Goal: Transaction & Acquisition: Book appointment/travel/reservation

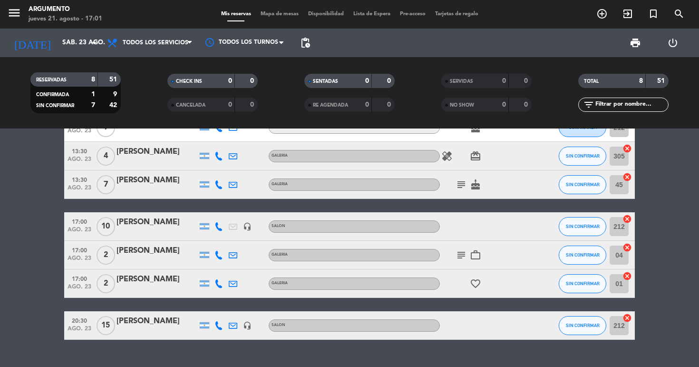
scroll to position [78, 0]
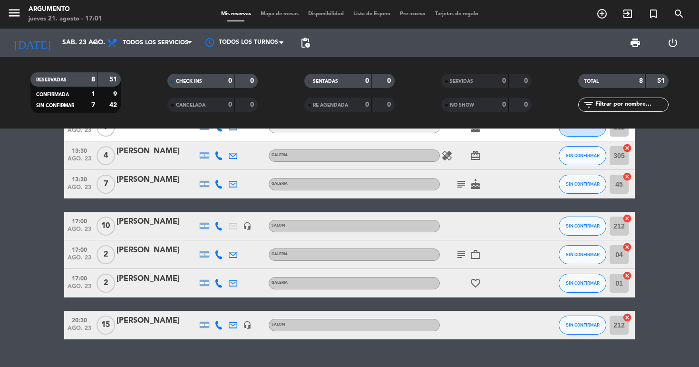
click at [473, 152] on icon "card_giftcard" at bounding box center [475, 155] width 11 height 11
click at [445, 154] on icon "healing" at bounding box center [446, 155] width 11 height 11
click at [467, 183] on span "subject" at bounding box center [461, 183] width 14 height 11
click at [466, 183] on icon "subject" at bounding box center [461, 183] width 11 height 11
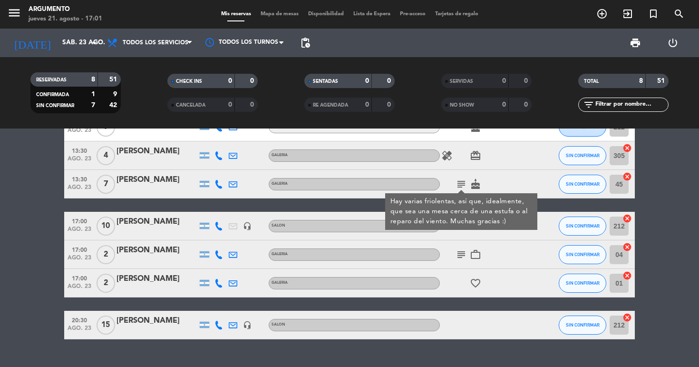
click at [474, 185] on icon "cake" at bounding box center [475, 183] width 11 height 11
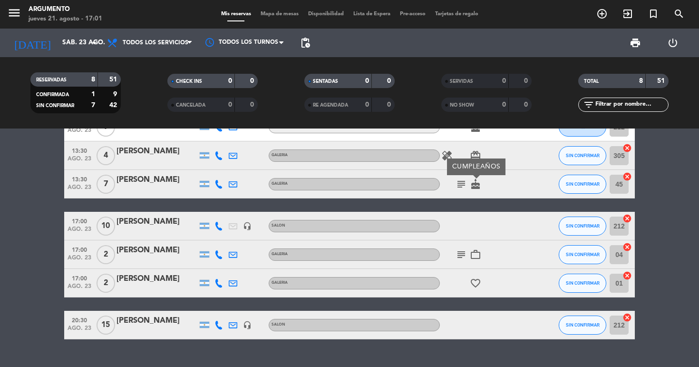
click at [491, 182] on div "subject cake CUMPLEAÑOS" at bounding box center [483, 184] width 86 height 28
click at [459, 250] on icon "subject" at bounding box center [461, 254] width 11 height 11
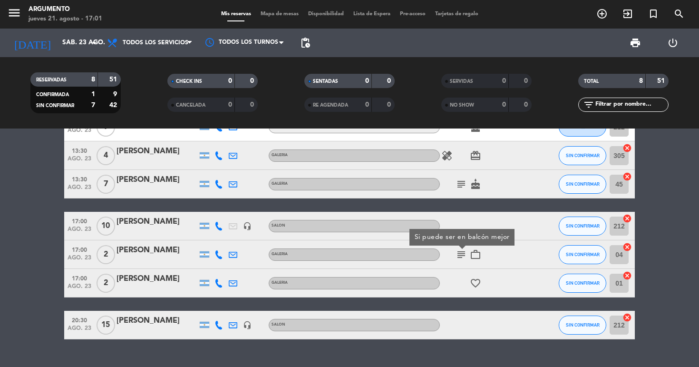
click at [476, 253] on icon "work_outline" at bounding box center [475, 254] width 11 height 11
click at [475, 286] on icon "favorite_border" at bounding box center [475, 282] width 11 height 11
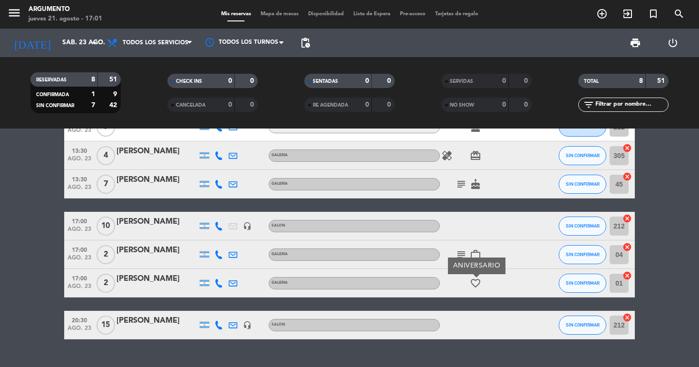
click at [502, 236] on div at bounding box center [483, 226] width 86 height 28
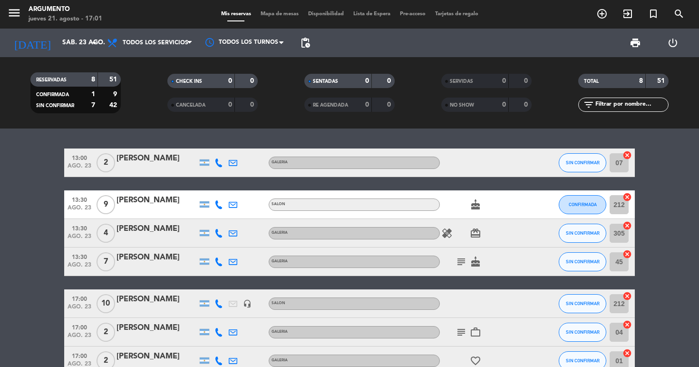
scroll to position [0, 0]
click at [88, 46] on input "sáb. 23 ago." at bounding box center [100, 42] width 85 height 17
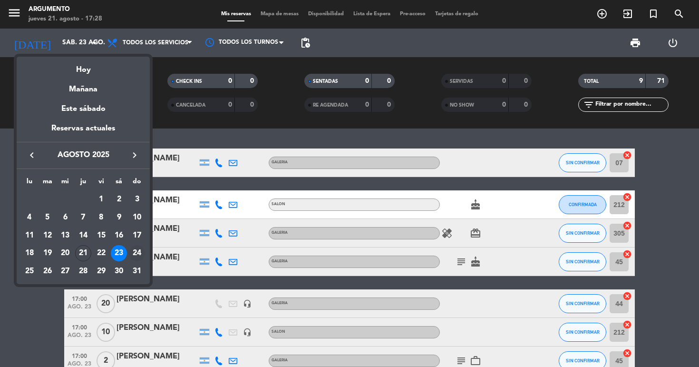
click at [138, 255] on div "24" at bounding box center [137, 253] width 16 height 16
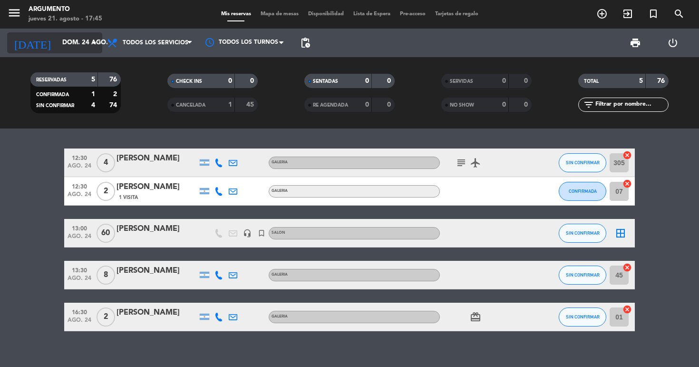
click at [86, 40] on input "dom. 24 ago." at bounding box center [100, 42] width 85 height 17
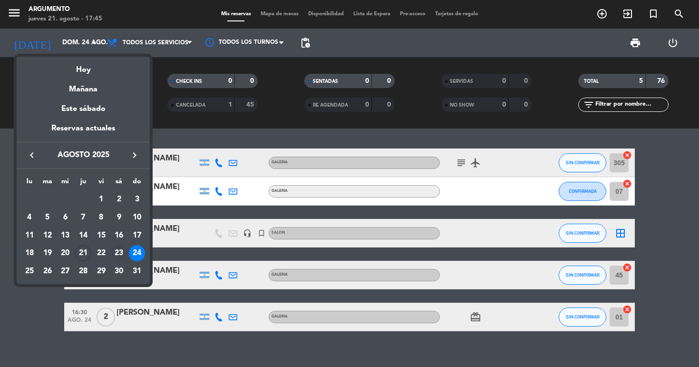
click at [121, 253] on div "23" at bounding box center [119, 253] width 16 height 16
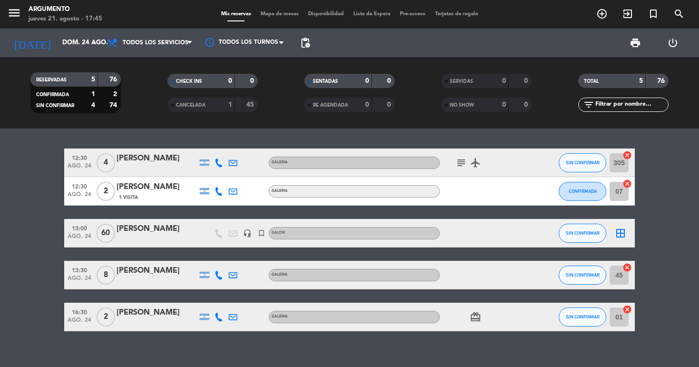
type input "sáb. 23 ago."
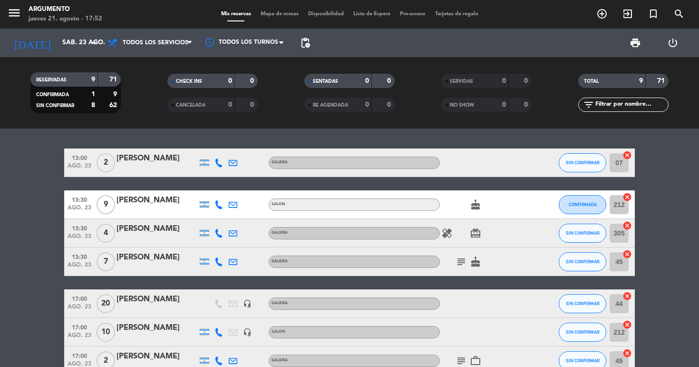
click at [603, 12] on icon "add_circle_outline" at bounding box center [601, 13] width 11 height 11
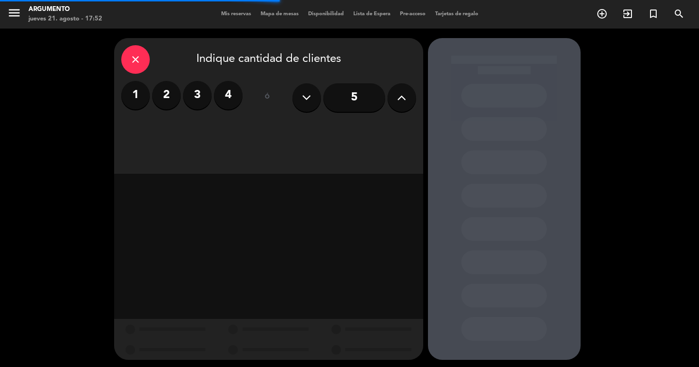
click at [405, 100] on button at bounding box center [402, 97] width 29 height 29
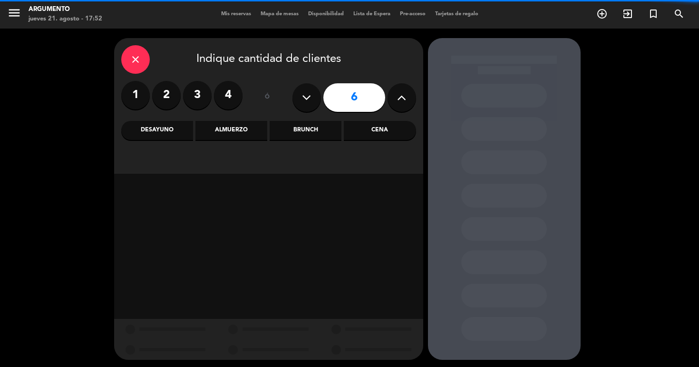
click at [405, 100] on button at bounding box center [402, 97] width 29 height 29
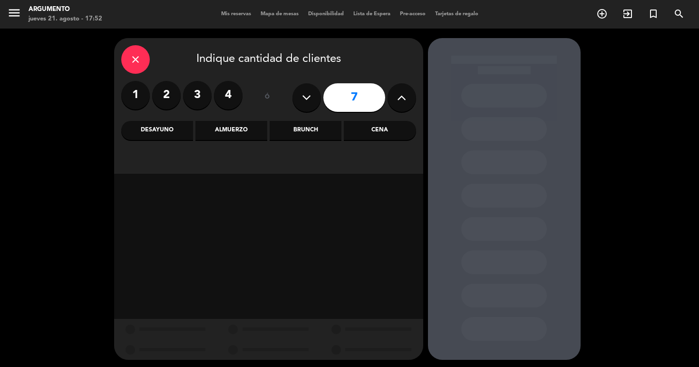
click at [405, 100] on button at bounding box center [402, 97] width 29 height 29
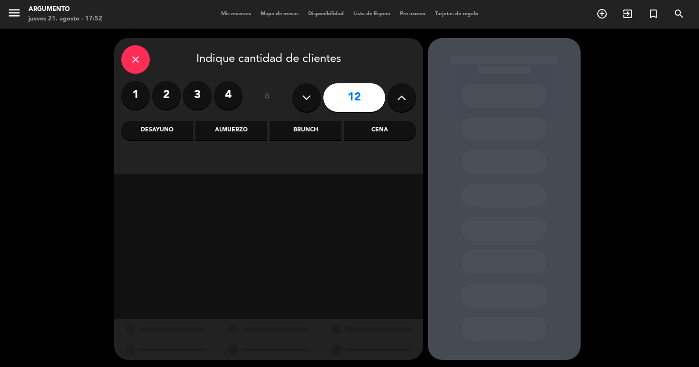
click at [405, 100] on button at bounding box center [402, 97] width 29 height 29
type input "16"
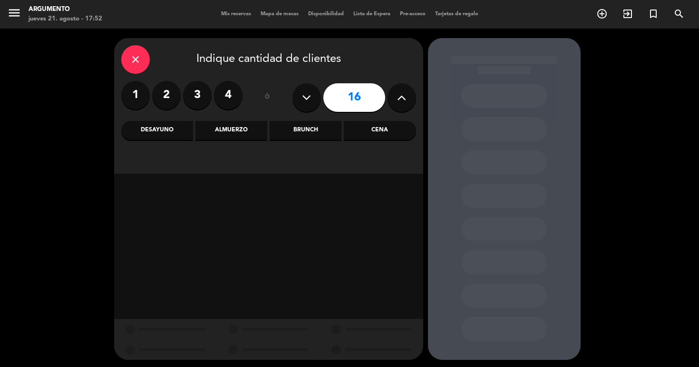
click at [205, 129] on div "Almuerzo" at bounding box center [231, 130] width 72 height 19
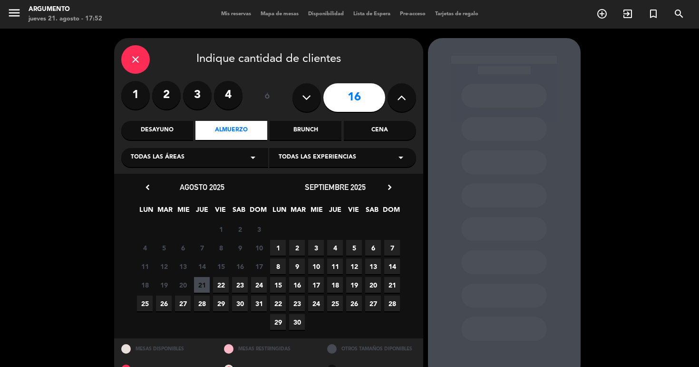
click at [236, 284] on span "23" at bounding box center [240, 285] width 16 height 16
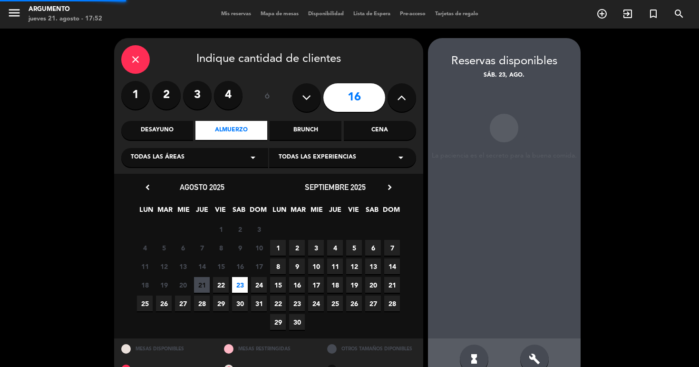
scroll to position [21, 0]
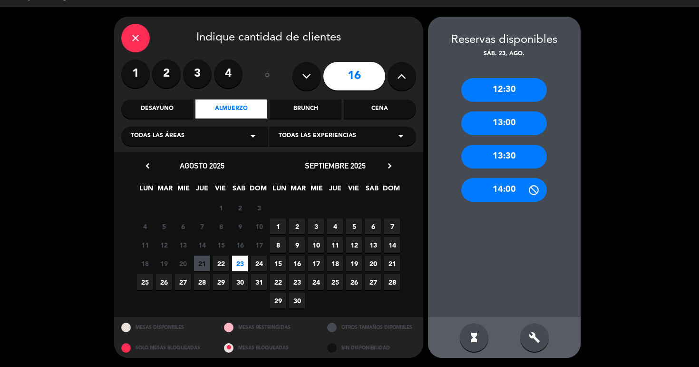
click at [504, 157] on div "13:30" at bounding box center [504, 157] width 86 height 24
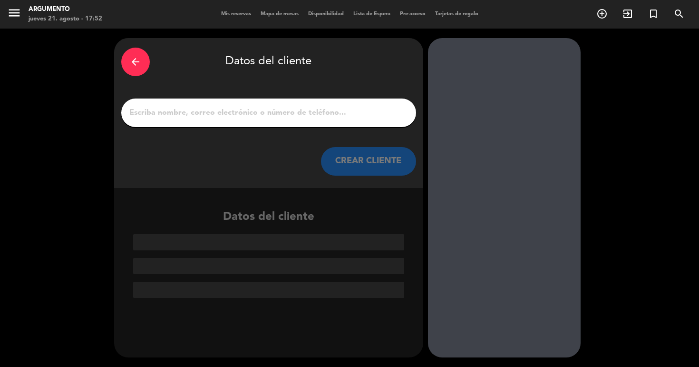
click at [266, 113] on input "1" at bounding box center [268, 112] width 281 height 13
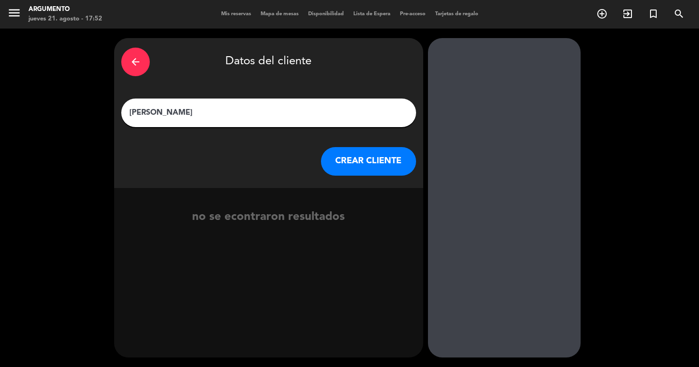
type input "[PERSON_NAME]"
click at [352, 166] on button "CREAR CLIENTE" at bounding box center [368, 161] width 95 height 29
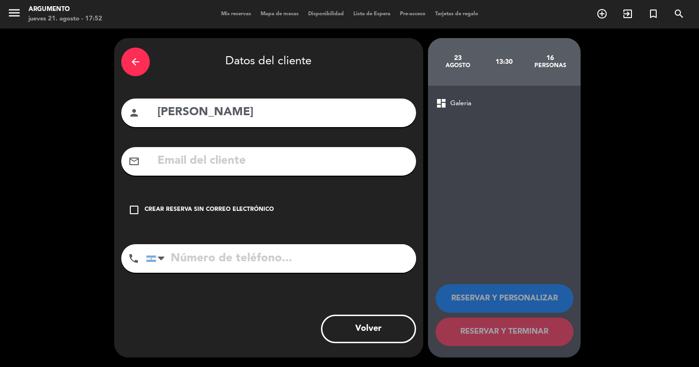
click at [203, 259] on input "tel" at bounding box center [281, 258] width 270 height 29
type input "3515177992"
click at [165, 212] on div "Crear reserva sin correo electrónico" at bounding box center [209, 210] width 129 height 10
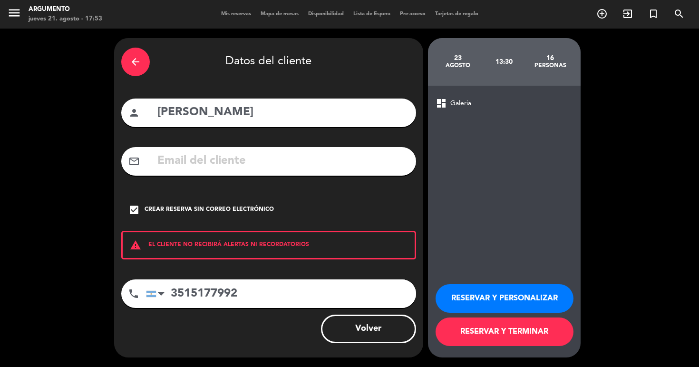
click at [462, 102] on span "Galeria" at bounding box center [460, 103] width 21 height 11
click at [488, 296] on button "RESERVAR Y PERSONALIZAR" at bounding box center [505, 298] width 138 height 29
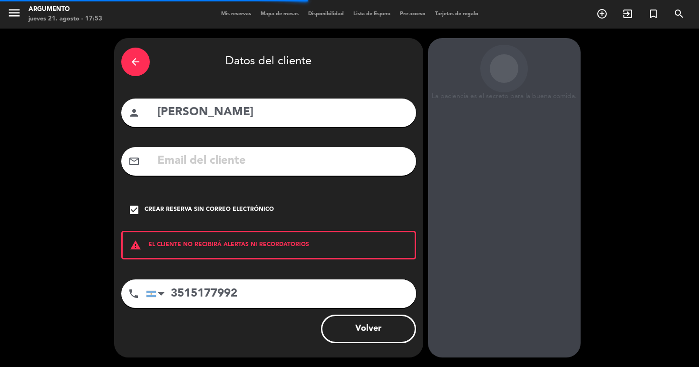
scroll to position [13, 0]
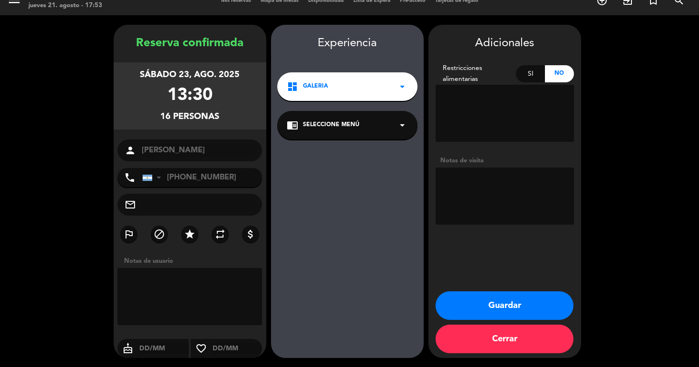
click at [384, 92] on div "dashboard Galeria arrow_drop_down" at bounding box center [347, 86] width 140 height 29
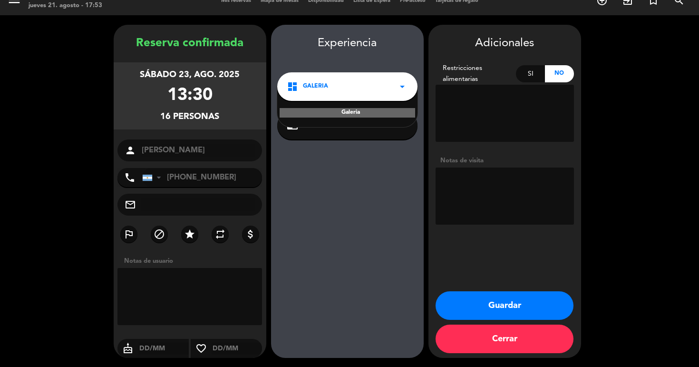
click at [366, 115] on div "Galeria" at bounding box center [348, 113] width 136 height 10
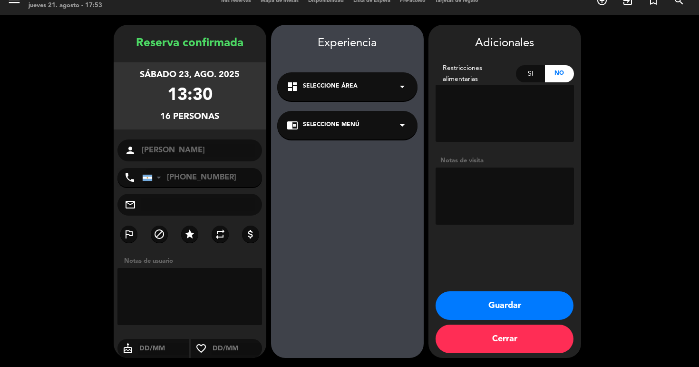
click at [345, 136] on div "chrome_reader_mode Seleccione Menú arrow_drop_down" at bounding box center [347, 125] width 140 height 29
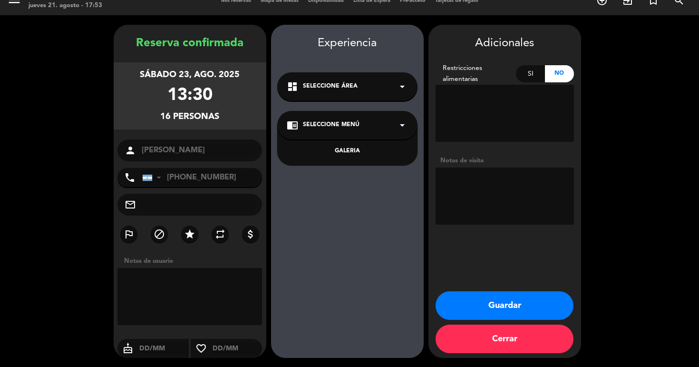
click at [345, 135] on div "chrome_reader_mode Seleccione Menú arrow_drop_down" at bounding box center [347, 125] width 140 height 29
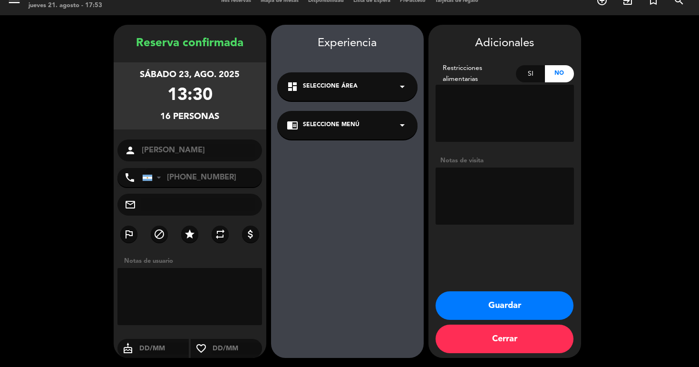
click at [343, 97] on div "dashboard Seleccione Área arrow_drop_down" at bounding box center [347, 86] width 140 height 29
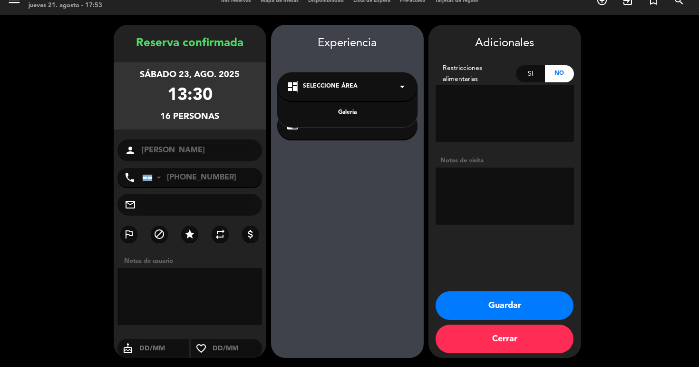
click at [295, 83] on icon "dashboard" at bounding box center [292, 86] width 11 height 11
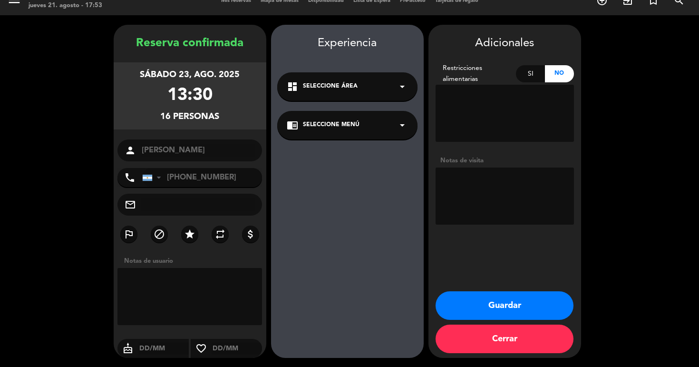
click at [294, 86] on icon "dashboard" at bounding box center [292, 86] width 11 height 11
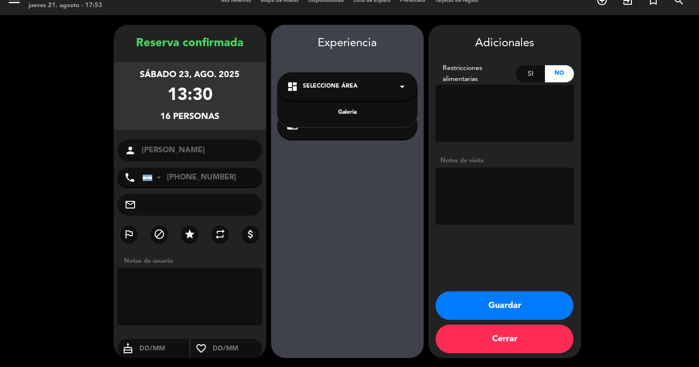
click at [330, 214] on div "Experiencia dashboard Seleccione Área arrow_drop_down Galeria chrome_reader_mod…" at bounding box center [347, 200] width 153 height 333
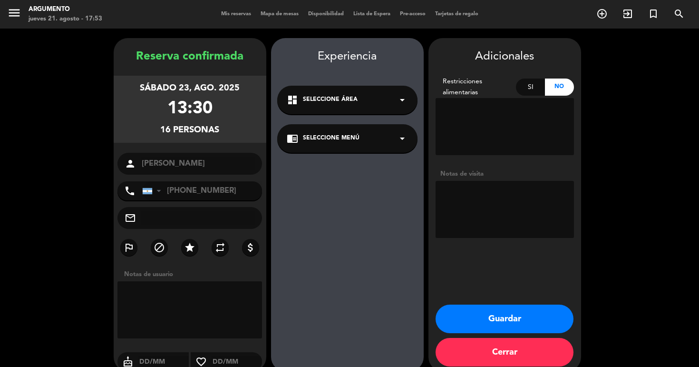
scroll to position [0, 0]
click at [321, 100] on span "Seleccione Área" at bounding box center [330, 100] width 55 height 10
click at [339, 88] on div "dashboard Seleccione Área arrow_drop_down" at bounding box center [347, 100] width 140 height 29
click at [367, 95] on div "dashboard Seleccione Área arrow_drop_down" at bounding box center [347, 100] width 140 height 29
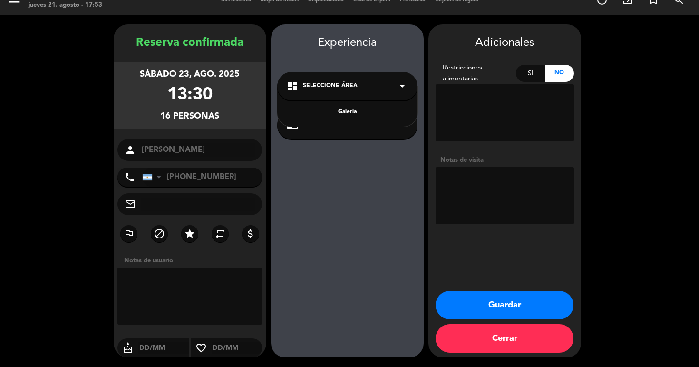
scroll to position [13, 0]
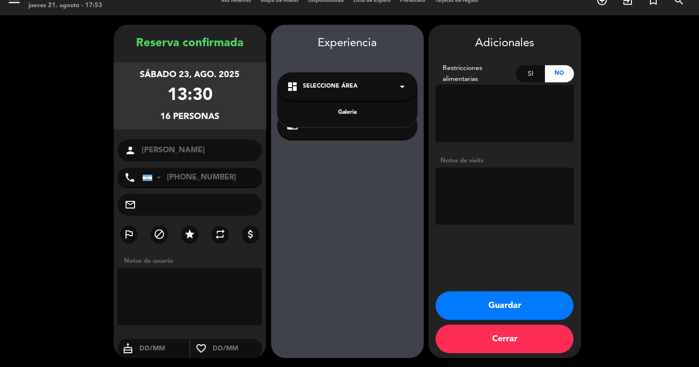
click at [352, 90] on span "Seleccione Área" at bounding box center [330, 87] width 55 height 10
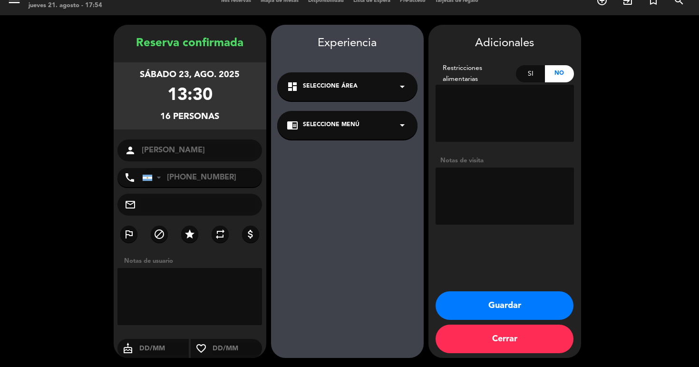
click at [485, 189] on textarea at bounding box center [505, 195] width 138 height 57
paste textarea "13 adultos 3 niños Menú adulto $42.990 Empanada Provoleta Menú fogonero Flan 3 …"
type textarea "13 adultos 3 niños Menú adulto $42.990 Empanada Provoleta Menú fogonero Flan 3 …"
click at [333, 122] on span "Seleccione Menú" at bounding box center [331, 125] width 57 height 10
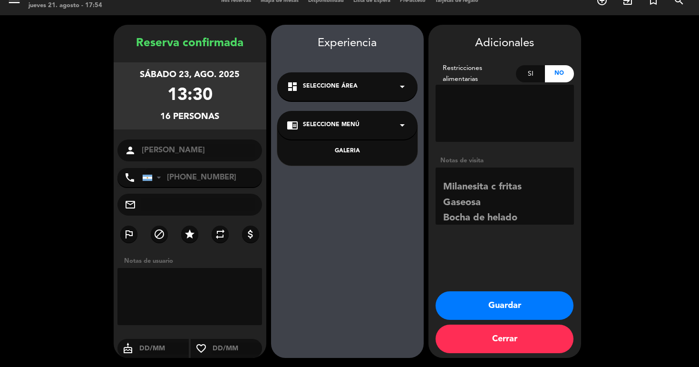
click at [332, 77] on div "dashboard Seleccione Área arrow_drop_down" at bounding box center [347, 86] width 140 height 29
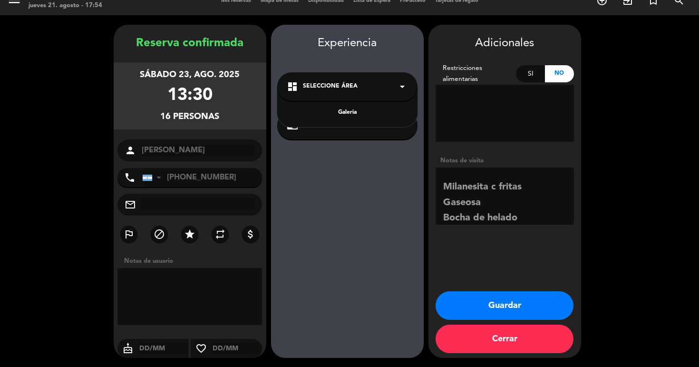
click at [330, 86] on span "Seleccione Área" at bounding box center [330, 87] width 55 height 10
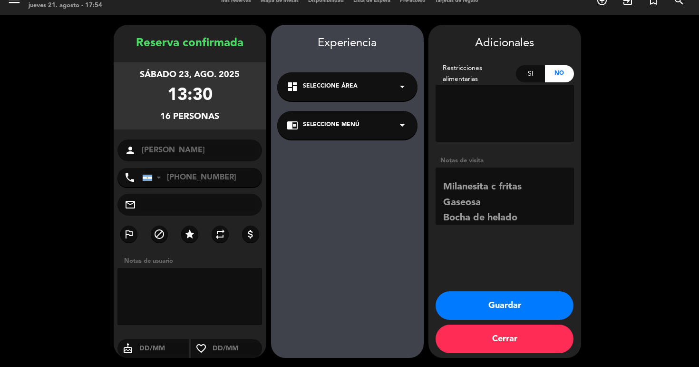
click at [172, 292] on textarea at bounding box center [189, 296] width 145 height 57
click at [193, 285] on textarea at bounding box center [189, 296] width 145 height 57
type textarea "quiere en el salón"
drag, startPoint x: 209, startPoint y: 293, endPoint x: 460, endPoint y: 306, distance: 251.5
click at [460, 306] on button "Guardar" at bounding box center [505, 305] width 138 height 29
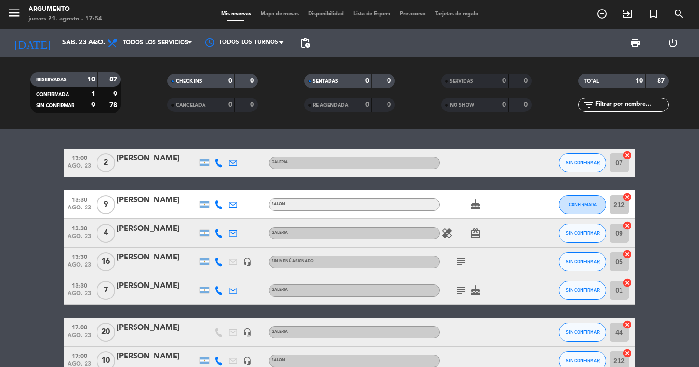
click at [304, 261] on span "Sin menú asignado" at bounding box center [293, 261] width 42 height 4
click at [494, 262] on div "subject" at bounding box center [483, 261] width 86 height 28
click at [302, 261] on span "Sin menú asignado" at bounding box center [293, 261] width 42 height 4
click at [159, 257] on div "[PERSON_NAME]" at bounding box center [157, 257] width 81 height 12
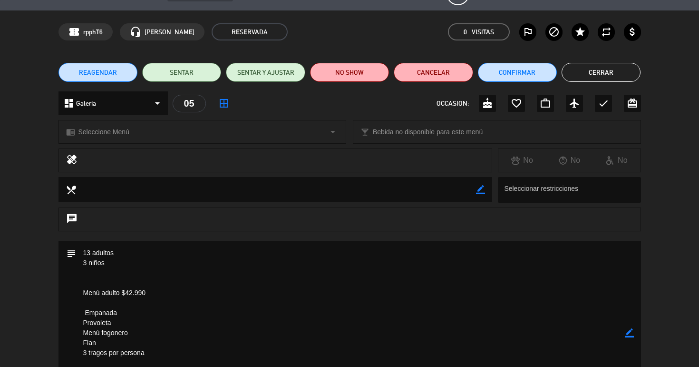
scroll to position [24, 0]
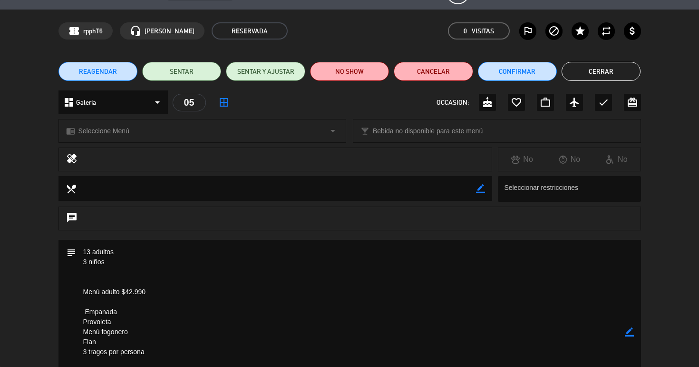
click at [149, 99] on div "dashboard Galeria arrow_drop_down" at bounding box center [113, 102] width 109 height 24
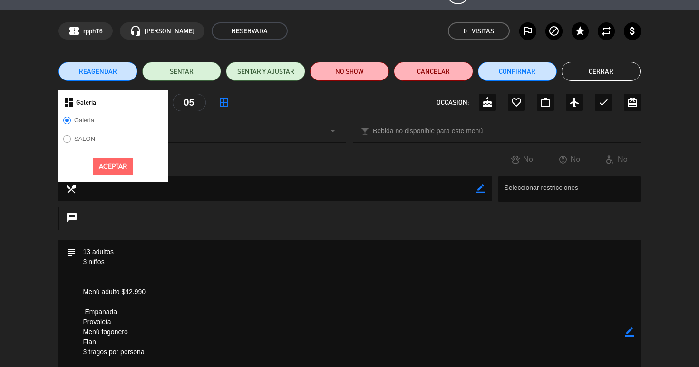
click at [88, 139] on label "SALON" at bounding box center [84, 139] width 21 height 6
click at [111, 171] on button "Aceptar" at bounding box center [112, 166] width 39 height 17
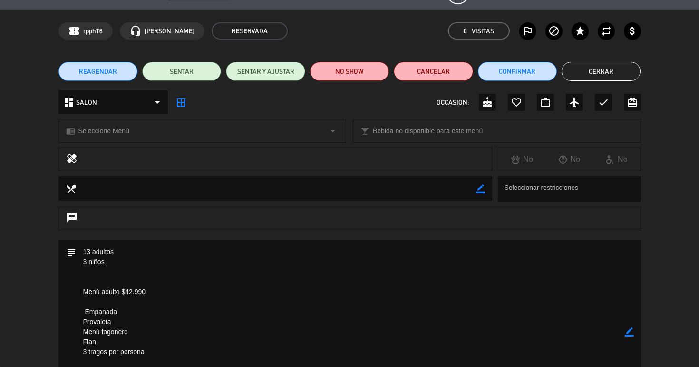
click at [580, 70] on button "Cerrar" at bounding box center [601, 71] width 79 height 19
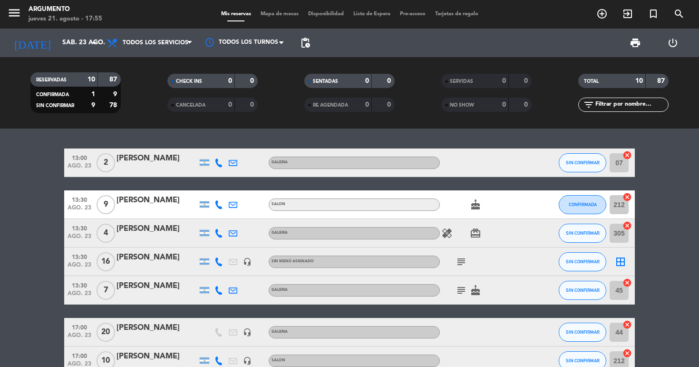
click at [294, 263] on span "Sin menú asignado" at bounding box center [293, 261] width 42 height 4
click at [621, 261] on icon "border_all" at bounding box center [620, 261] width 11 height 11
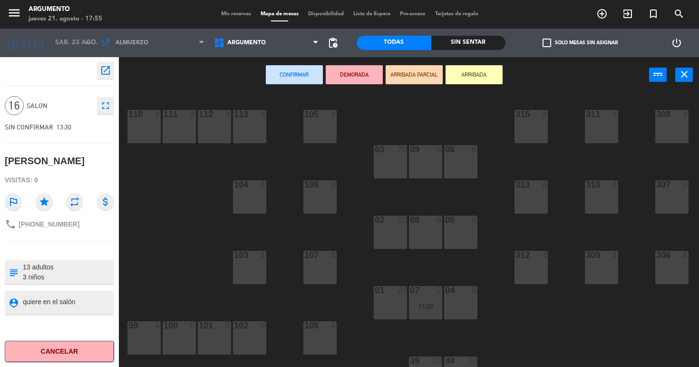
click at [37, 107] on span "SALON" at bounding box center [60, 105] width 66 height 11
click at [101, 105] on icon "fullscreen" at bounding box center [105, 105] width 11 height 11
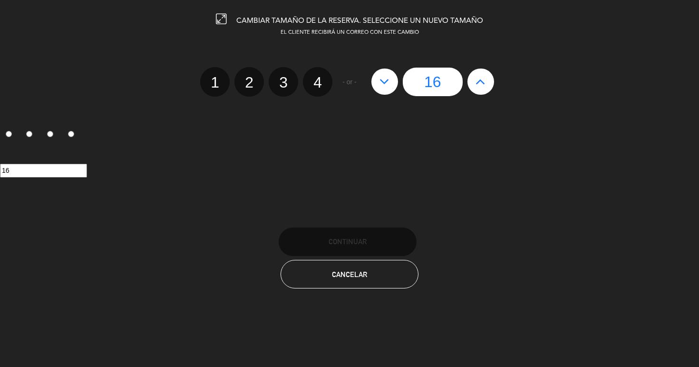
click at [327, 272] on button "Cancelar" at bounding box center [350, 274] width 138 height 29
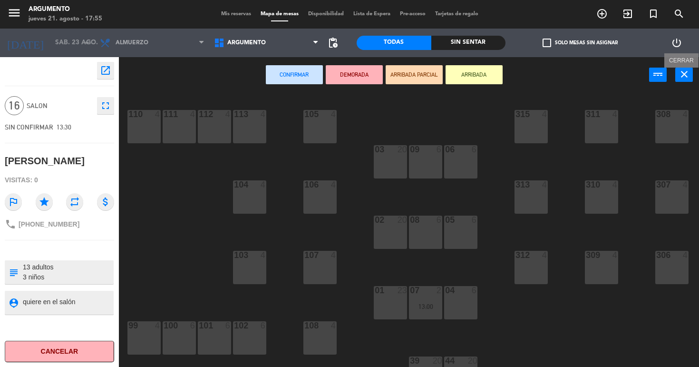
click at [684, 71] on icon "close" at bounding box center [684, 73] width 11 height 11
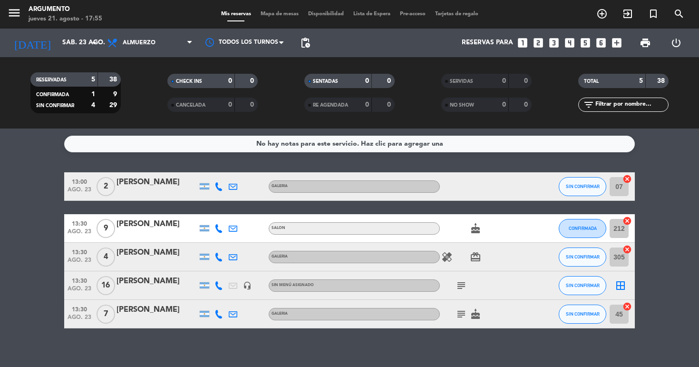
scroll to position [9, 0]
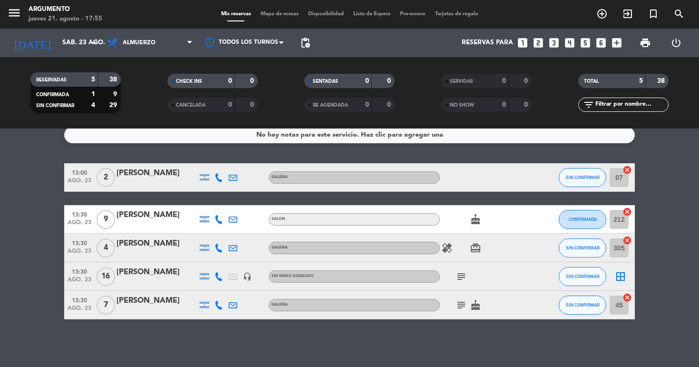
click at [295, 275] on span "Sin menú asignado" at bounding box center [293, 276] width 42 height 4
click at [479, 280] on div "subject" at bounding box center [483, 276] width 86 height 28
click at [104, 280] on span "16" at bounding box center [106, 276] width 19 height 19
click at [81, 271] on span "13:30" at bounding box center [80, 270] width 24 height 11
click at [149, 273] on div "[PERSON_NAME]" at bounding box center [157, 272] width 81 height 12
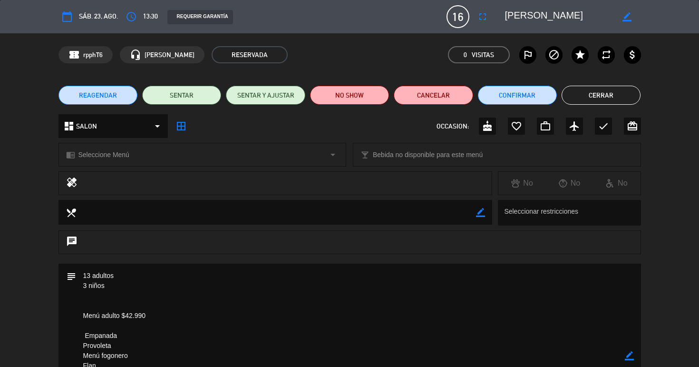
click at [96, 127] on span "SALON" at bounding box center [86, 126] width 21 height 11
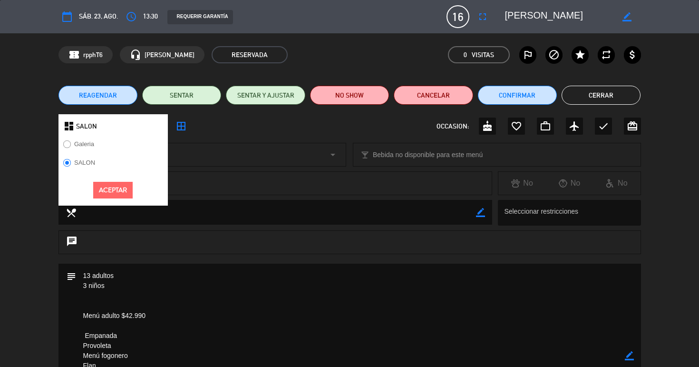
click at [81, 159] on label "SALON" at bounding box center [84, 162] width 21 height 6
click at [111, 190] on button "Aceptar" at bounding box center [112, 190] width 39 height 17
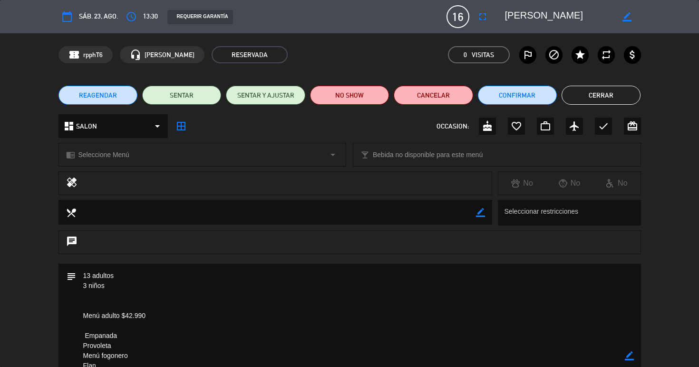
click at [140, 158] on div "chrome_reader_mode Seleccione Menú arrow_drop_down" at bounding box center [202, 154] width 287 height 23
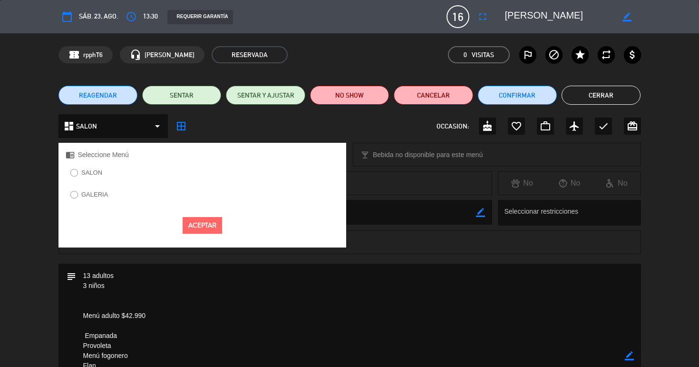
click at [82, 167] on label "SALON" at bounding box center [87, 173] width 42 height 15
click at [204, 227] on button "Aceptar" at bounding box center [202, 225] width 39 height 17
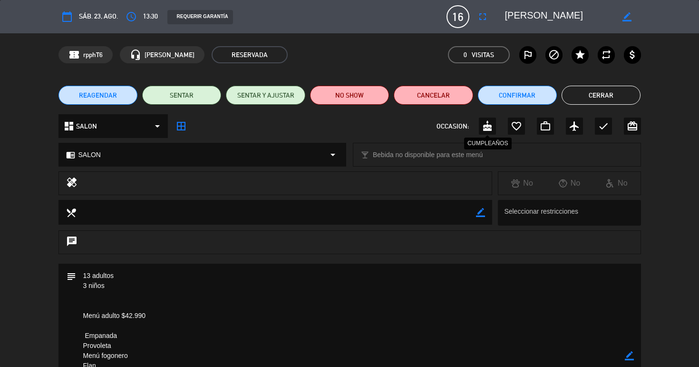
click at [488, 128] on icon "cake" at bounding box center [487, 125] width 11 height 11
click at [578, 99] on button "Cerrar" at bounding box center [601, 95] width 79 height 19
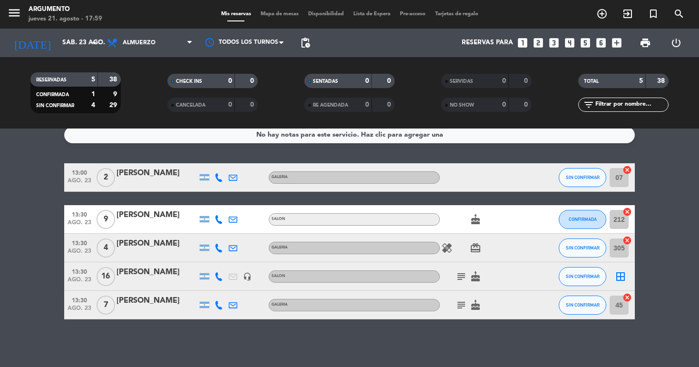
click at [463, 278] on icon "subject" at bounding box center [461, 276] width 11 height 11
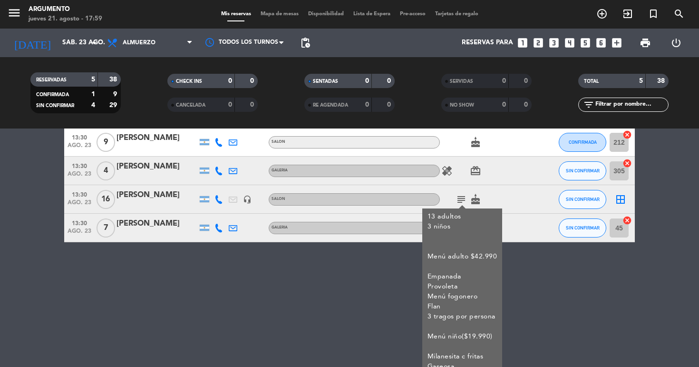
scroll to position [85, 0]
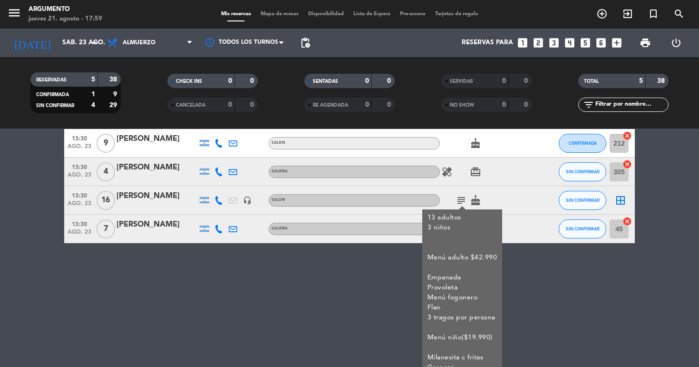
click at [464, 199] on icon "subject" at bounding box center [461, 200] width 11 height 11
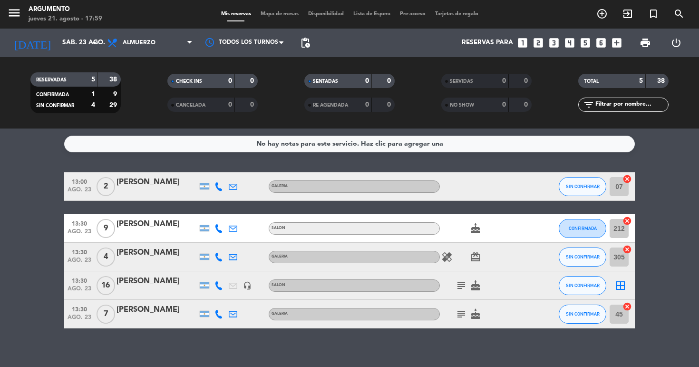
scroll to position [0, 0]
click at [140, 49] on span "Almuerzo" at bounding box center [149, 42] width 95 height 21
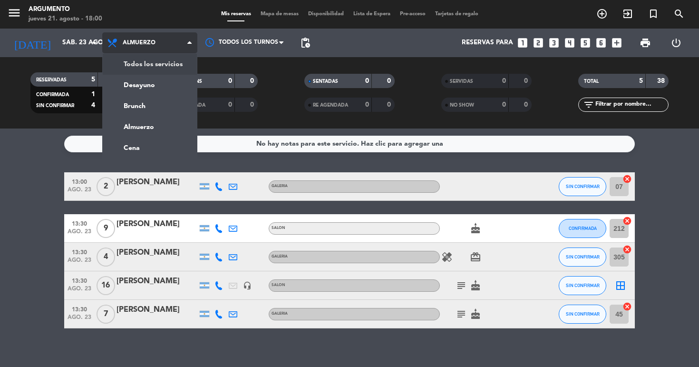
click at [135, 63] on div "menu Argumento [DATE] 21. agosto - 18:00 Mis reservas Mapa de mesas Disponibili…" at bounding box center [349, 64] width 699 height 128
